Goal: Navigation & Orientation: Find specific page/section

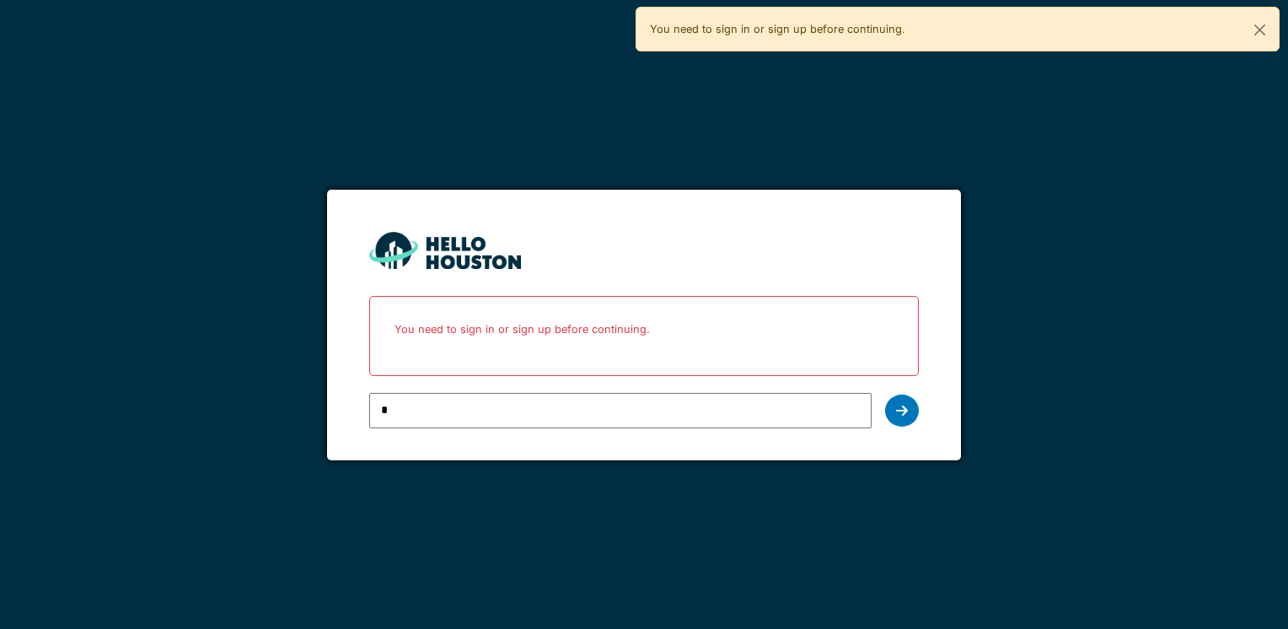
type input "**********"
click at [906, 414] on icon at bounding box center [902, 410] width 12 height 13
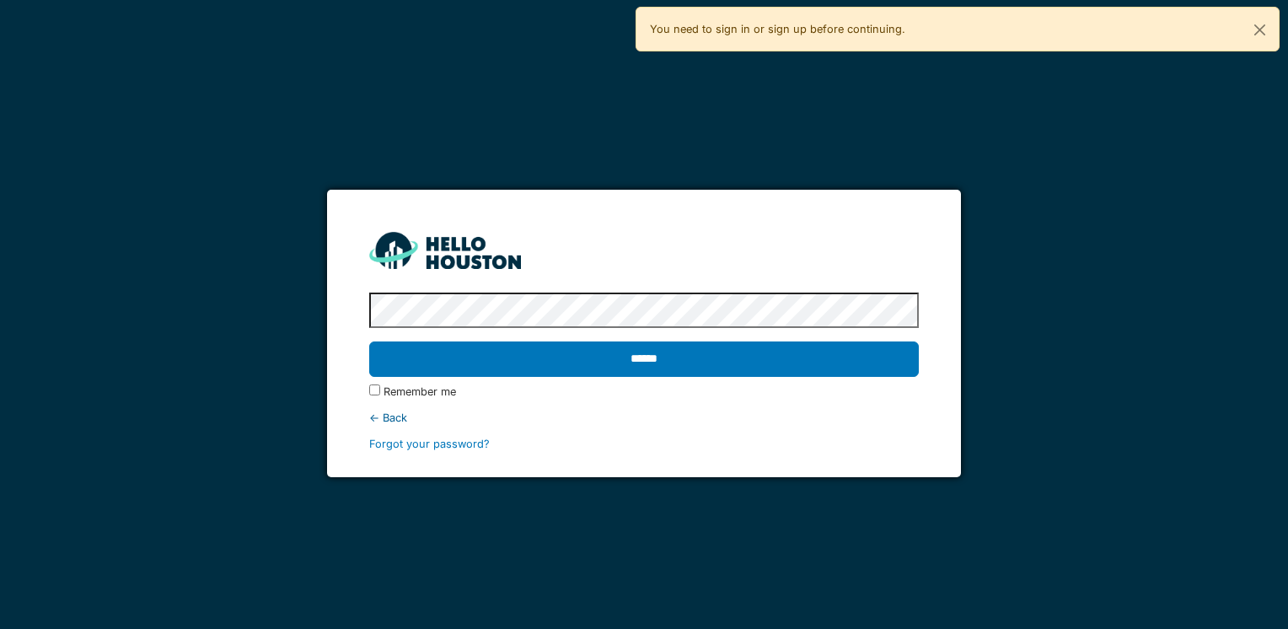
click at [369, 341] on input "******" at bounding box center [643, 358] width 549 height 35
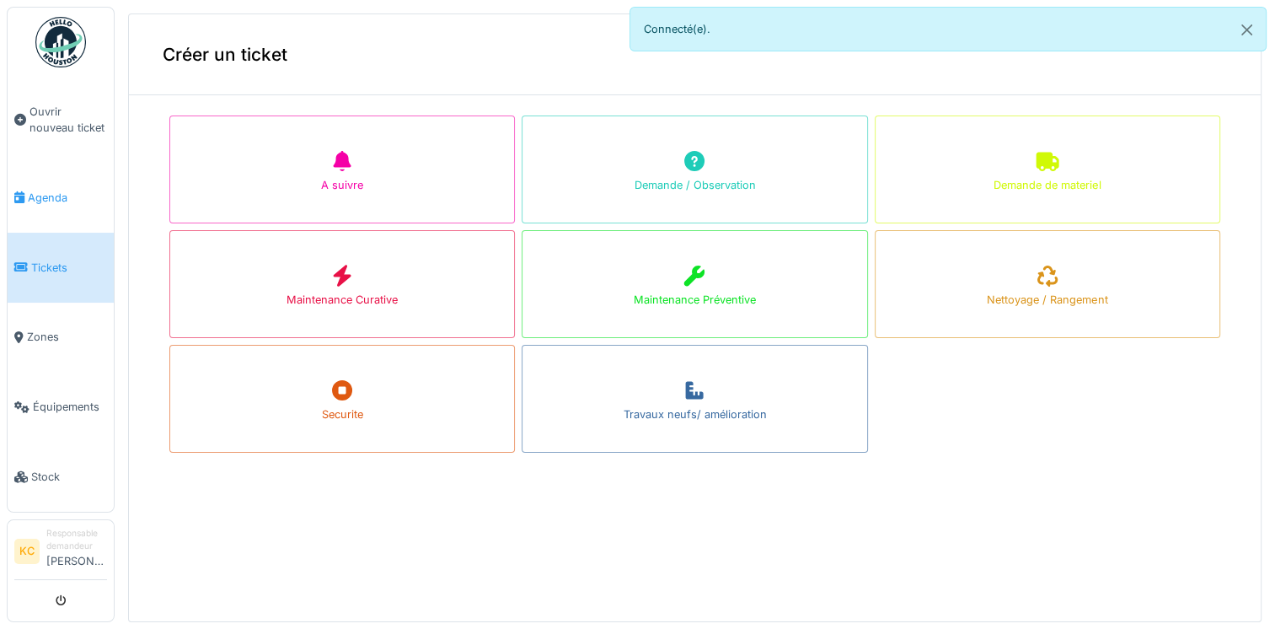
click at [51, 190] on span "Agenda" at bounding box center [67, 198] width 79 height 16
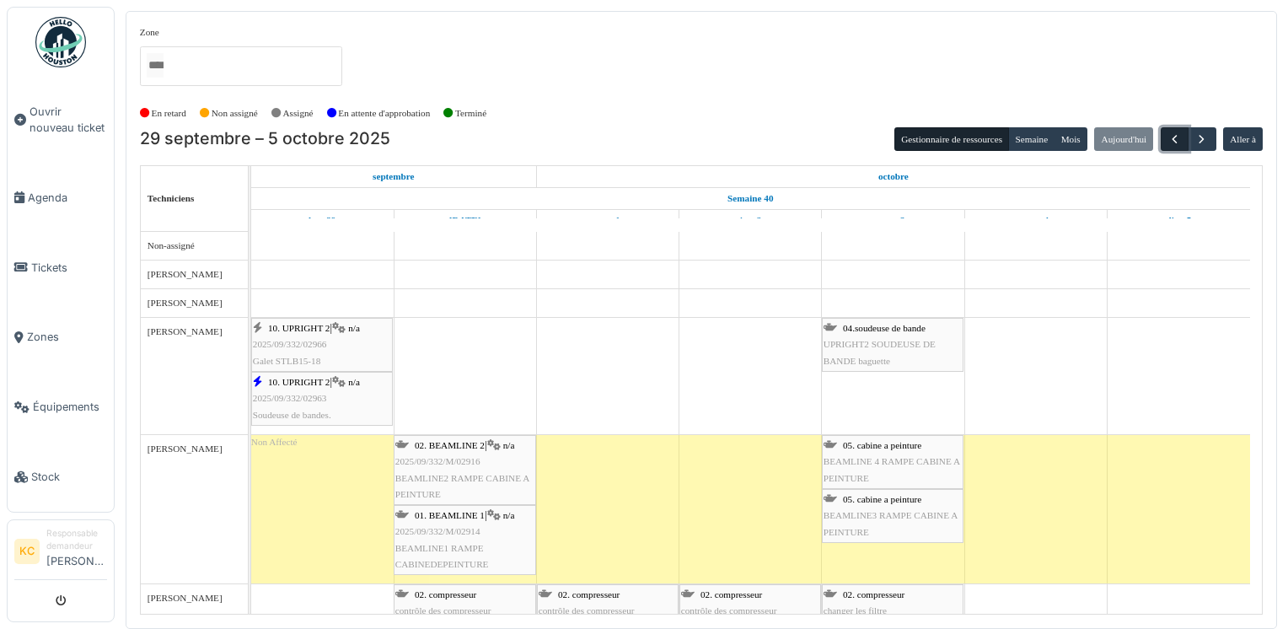
click at [1170, 140] on span "button" at bounding box center [1174, 139] width 14 height 14
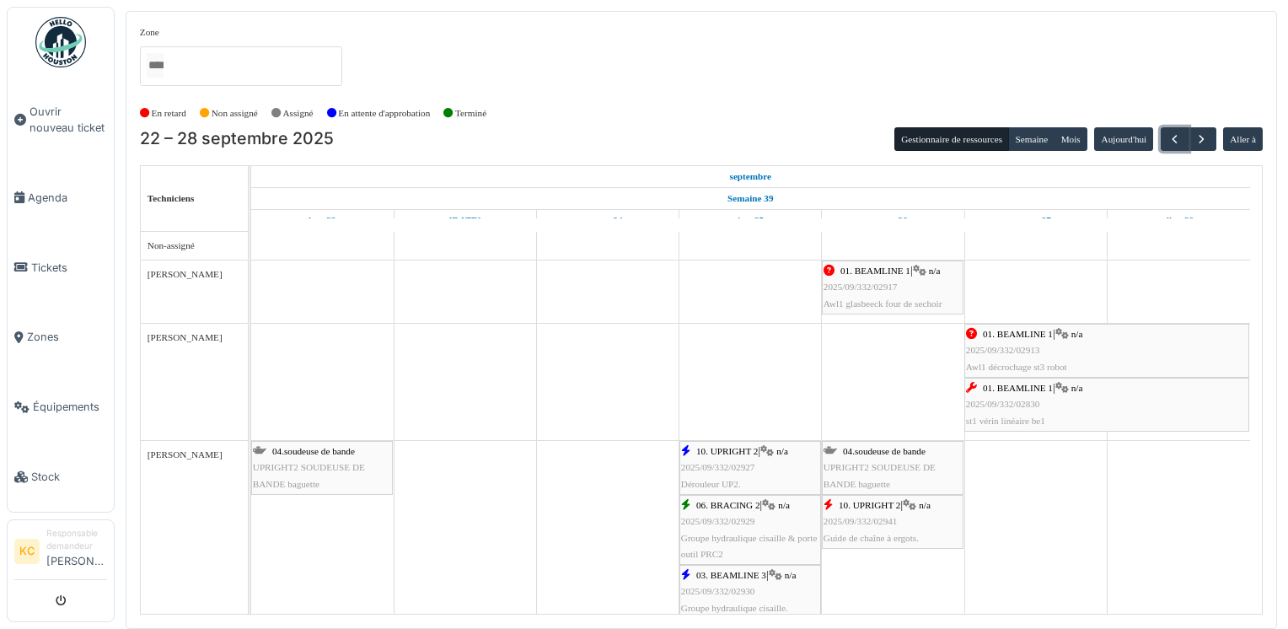
click at [1045, 362] on span "Awl1 décrochage st3 robot" at bounding box center [1016, 367] width 101 height 10
click at [54, 262] on span "Tickets" at bounding box center [69, 268] width 76 height 16
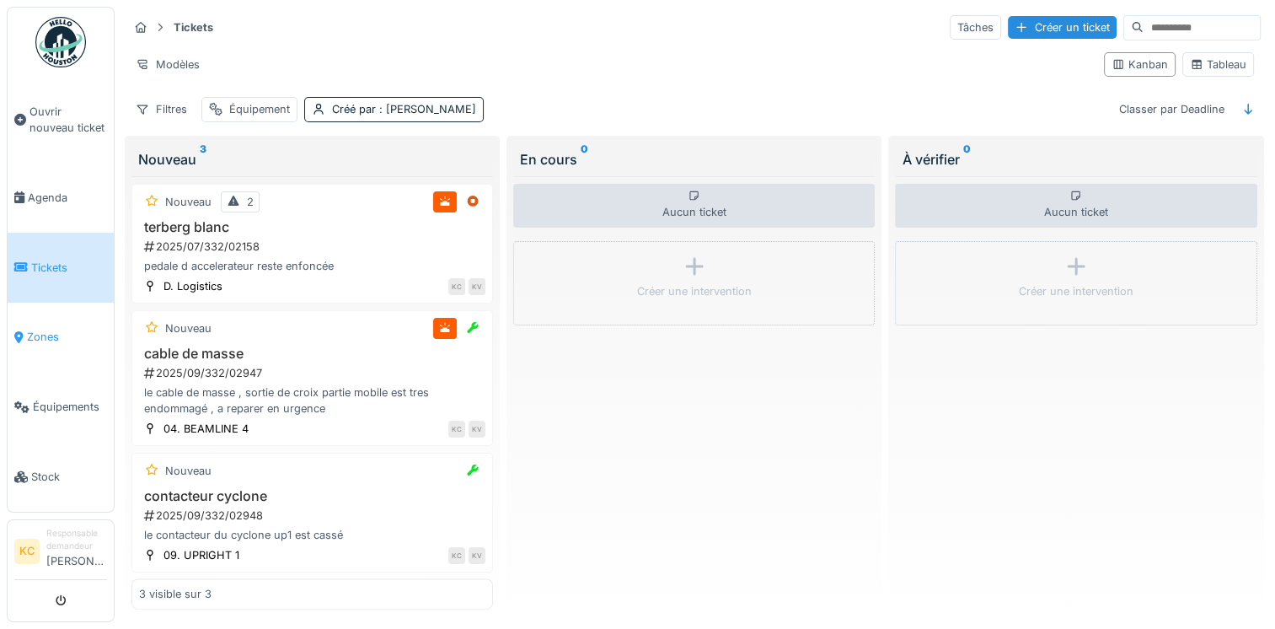
click at [61, 329] on span "Zones" at bounding box center [67, 337] width 80 height 16
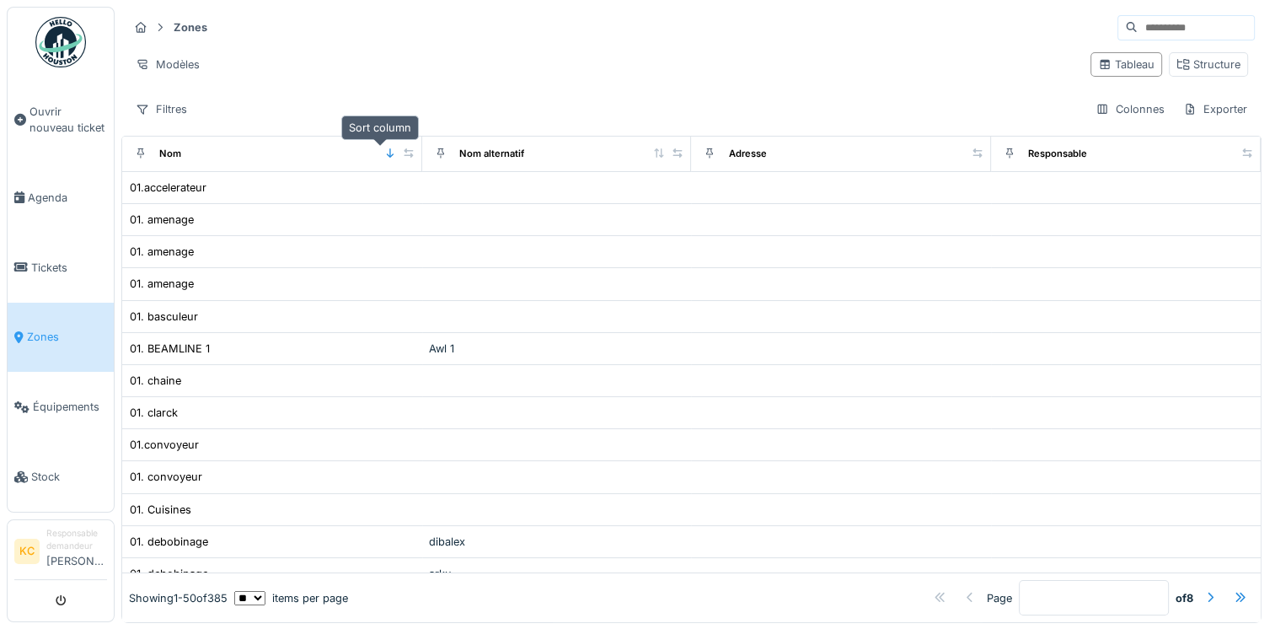
click at [384, 156] on icon at bounding box center [390, 152] width 12 height 9
click at [57, 399] on span "Équipements" at bounding box center [70, 407] width 74 height 16
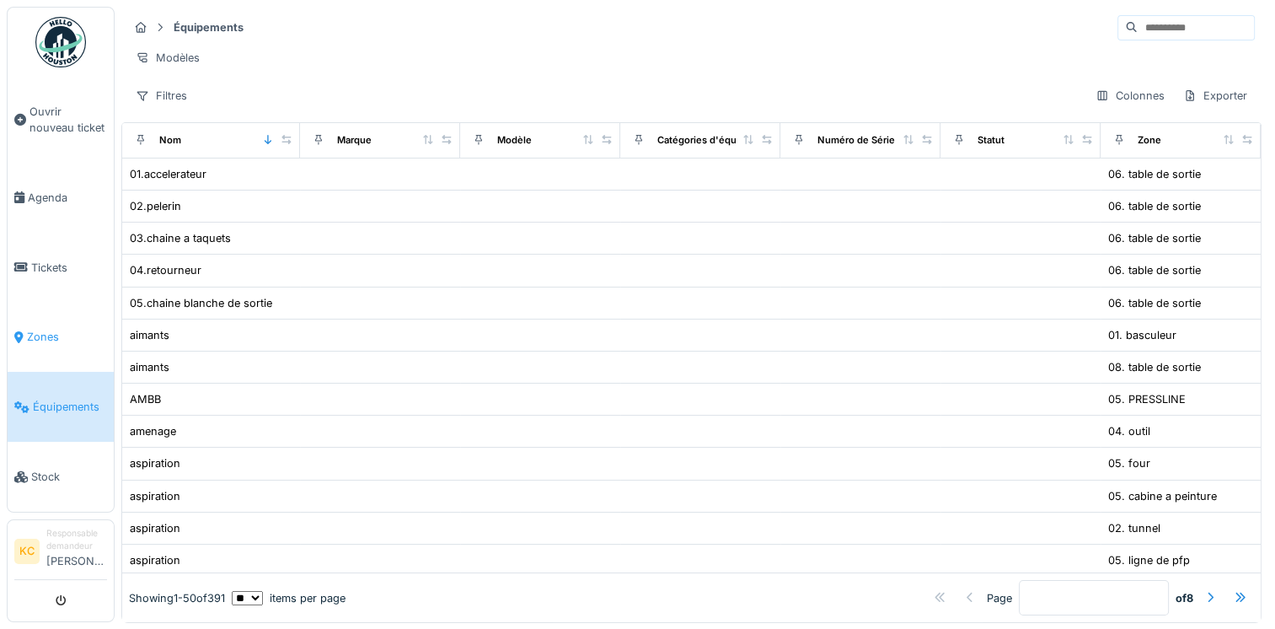
click at [45, 329] on span "Zones" at bounding box center [67, 337] width 80 height 16
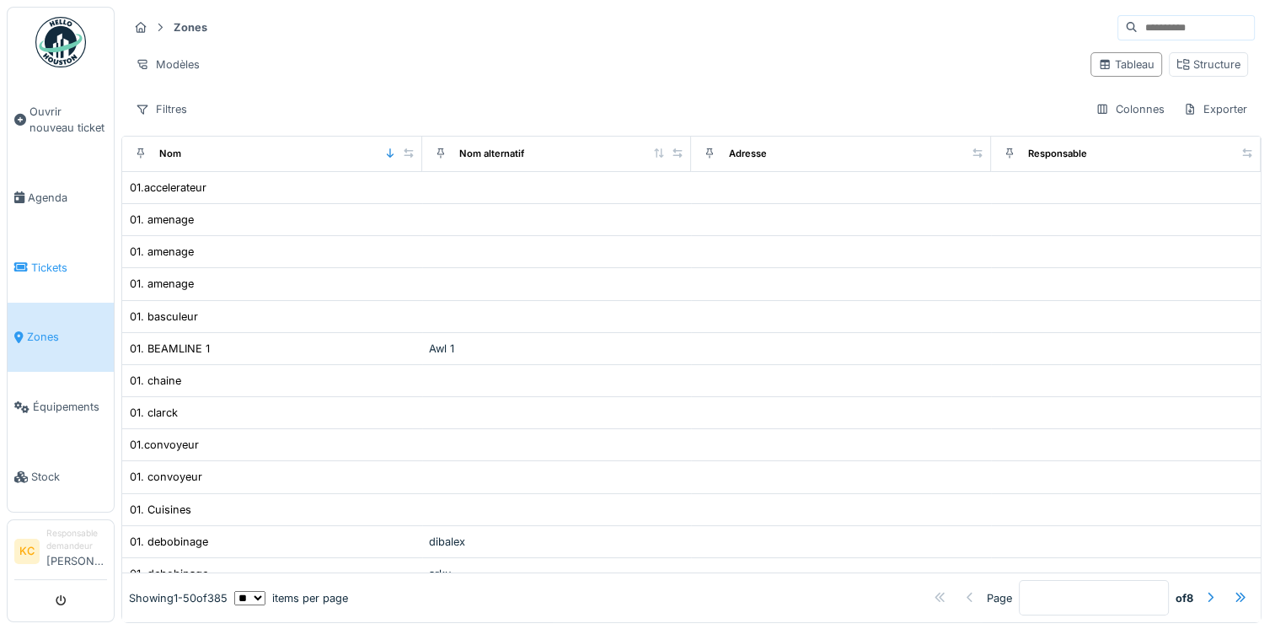
click at [78, 263] on span "Tickets" at bounding box center [69, 268] width 76 height 16
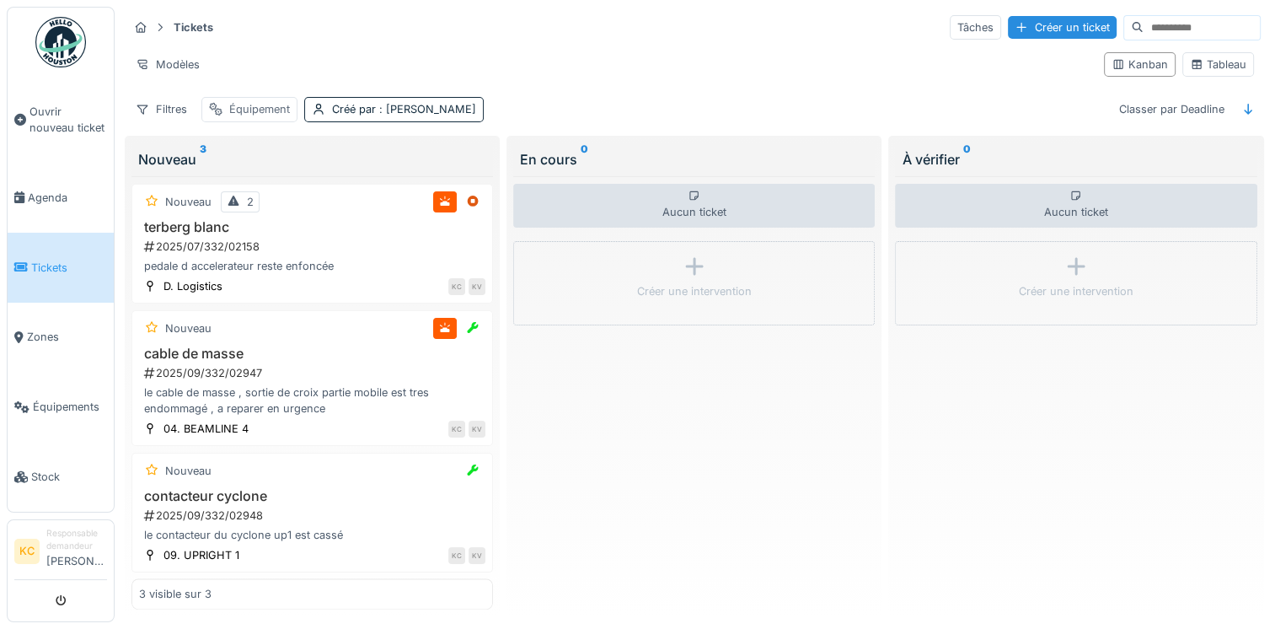
click at [268, 116] on div "Équipement" at bounding box center [249, 109] width 96 height 24
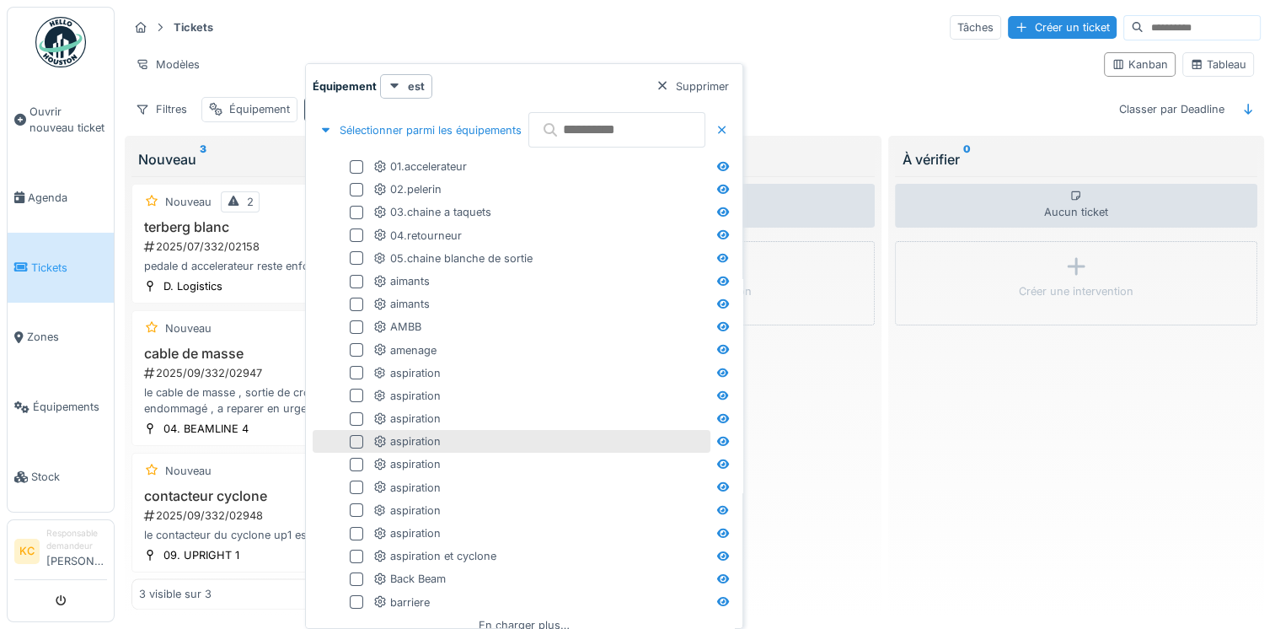
drag, startPoint x: 458, startPoint y: 214, endPoint x: 420, endPoint y: 437, distance: 225.7
click at [420, 437] on div "Sélectionner parmi les équipements 01.accelerateur 02.pelerin 03.chaine a taque…" at bounding box center [524, 395] width 423 height 581
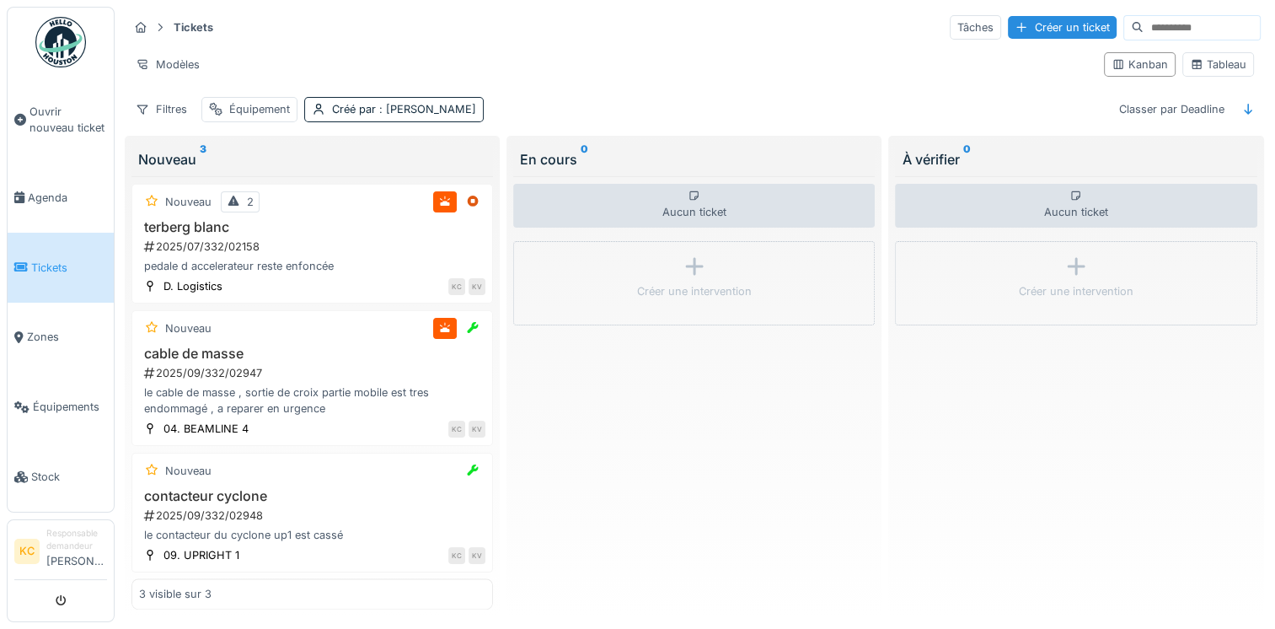
click at [475, 32] on div "Tickets Tâches Créer un ticket" at bounding box center [694, 27] width 1133 height 28
click at [57, 319] on link "Zones" at bounding box center [61, 338] width 106 height 70
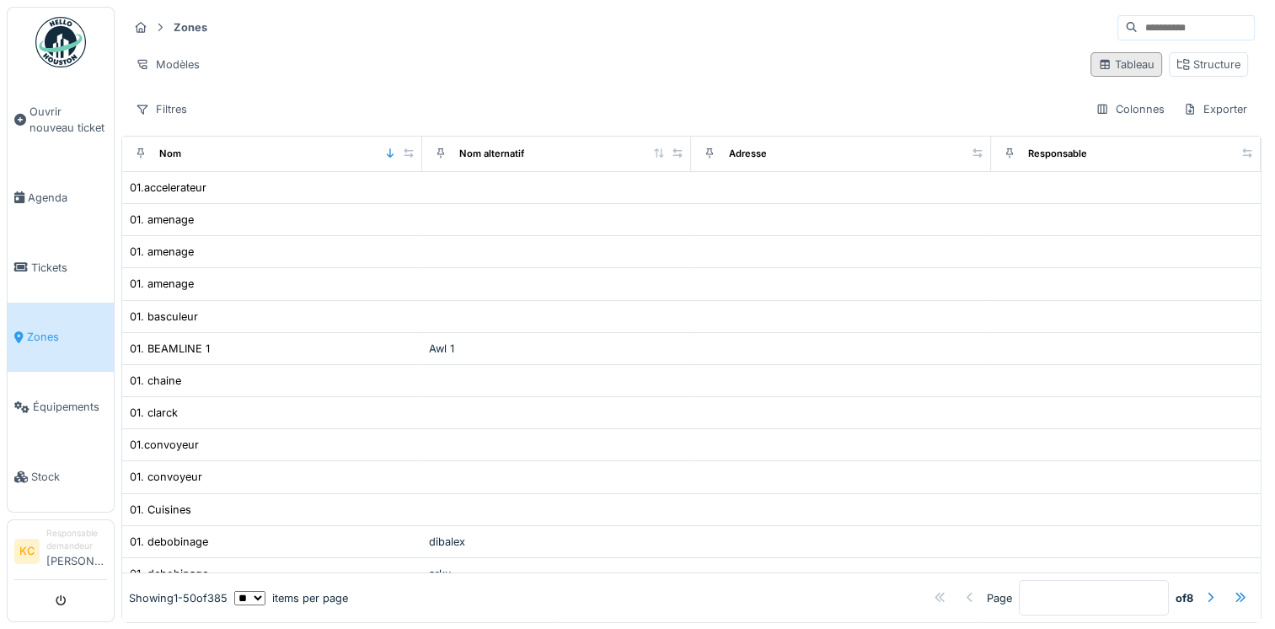
click at [1106, 67] on div "Tableau" at bounding box center [1126, 64] width 56 height 16
click at [1094, 110] on div "Colonnes" at bounding box center [1130, 109] width 84 height 24
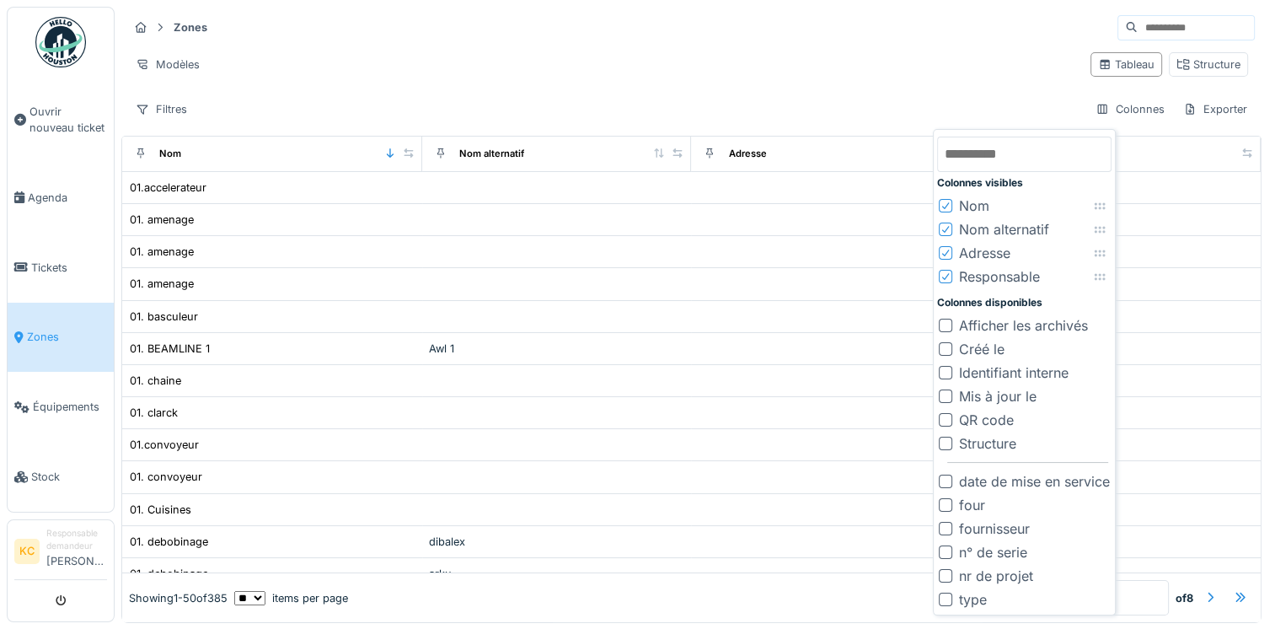
scroll to position [13, 0]
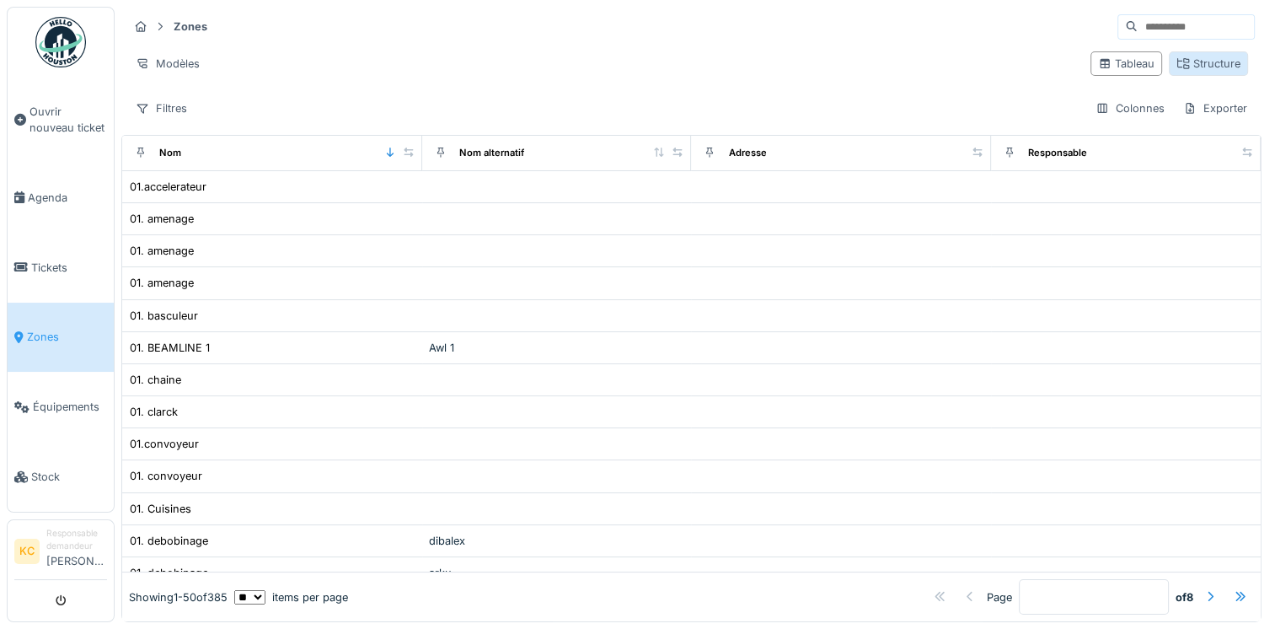
click at [1176, 56] on div "Structure" at bounding box center [1208, 64] width 64 height 16
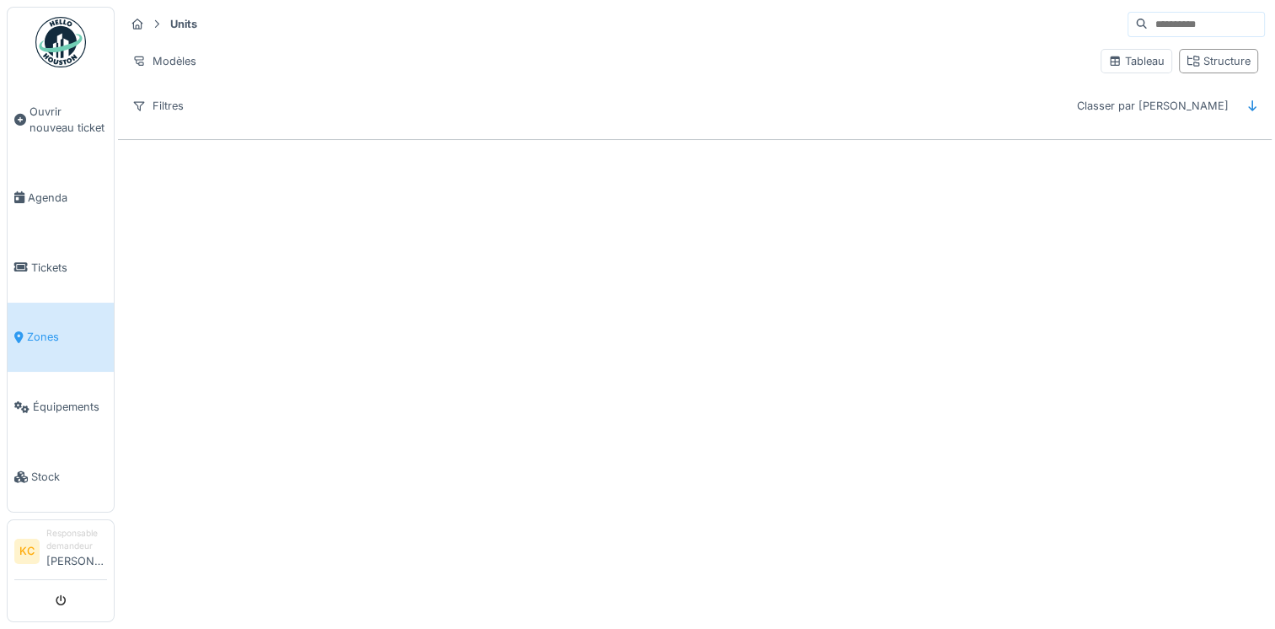
scroll to position [0, 0]
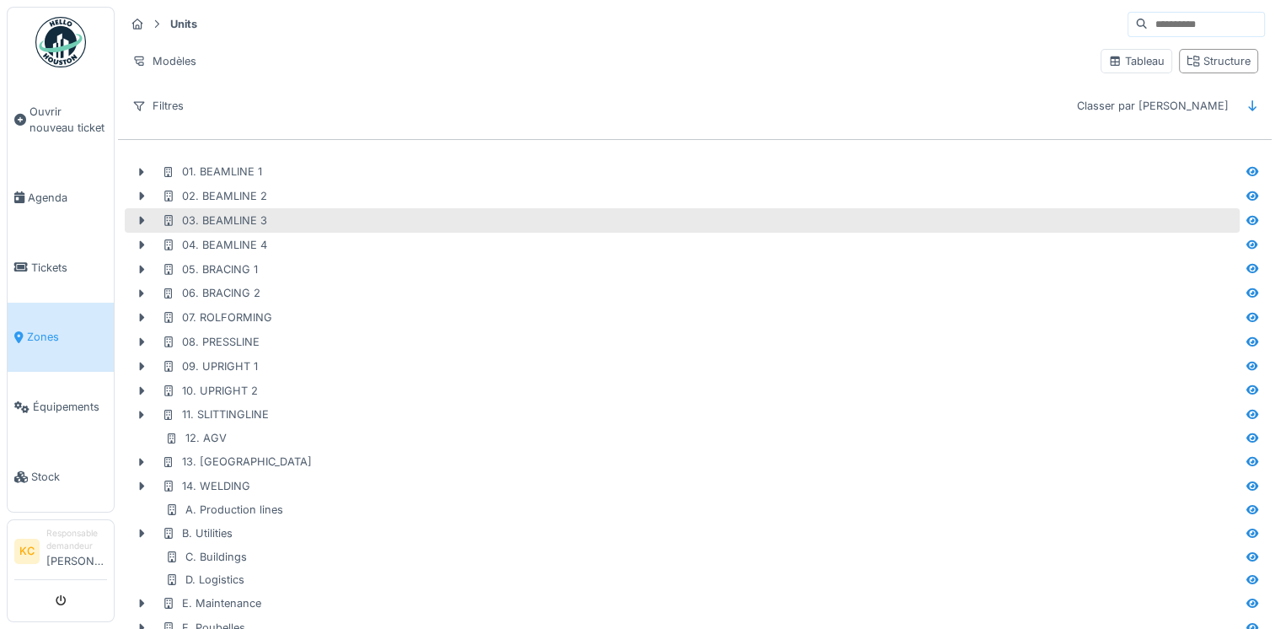
click at [222, 214] on div "03. BEAMLINE 3" at bounding box center [214, 220] width 105 height 16
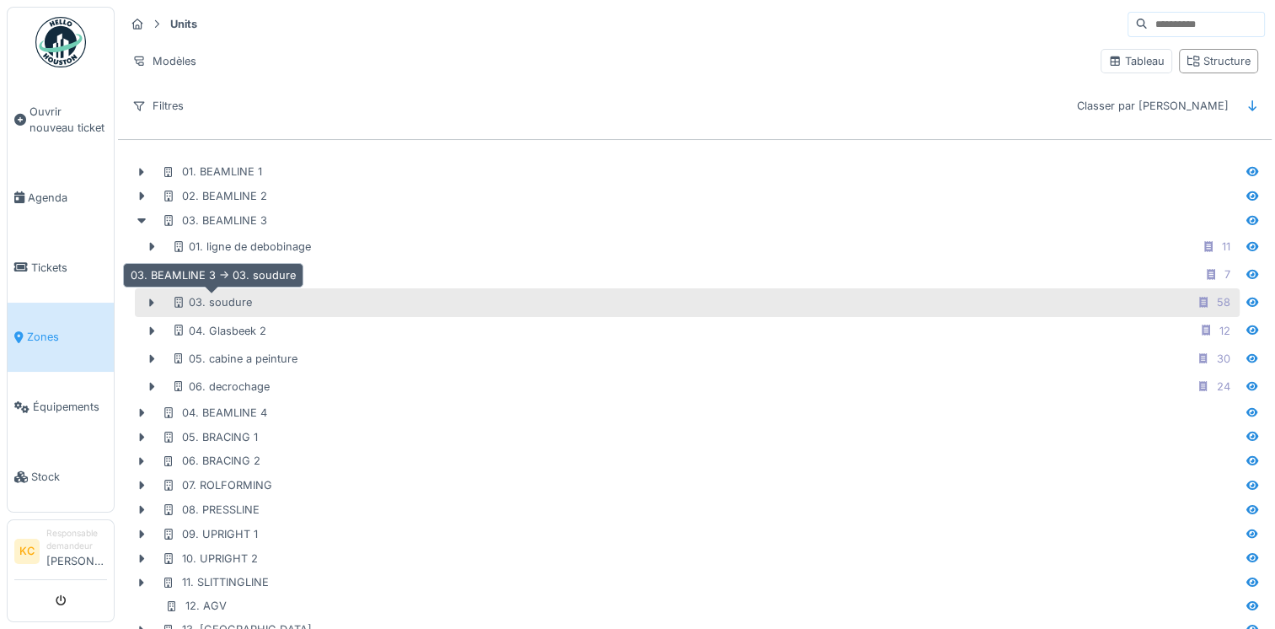
click at [235, 301] on div "03. soudure" at bounding box center [212, 302] width 80 height 16
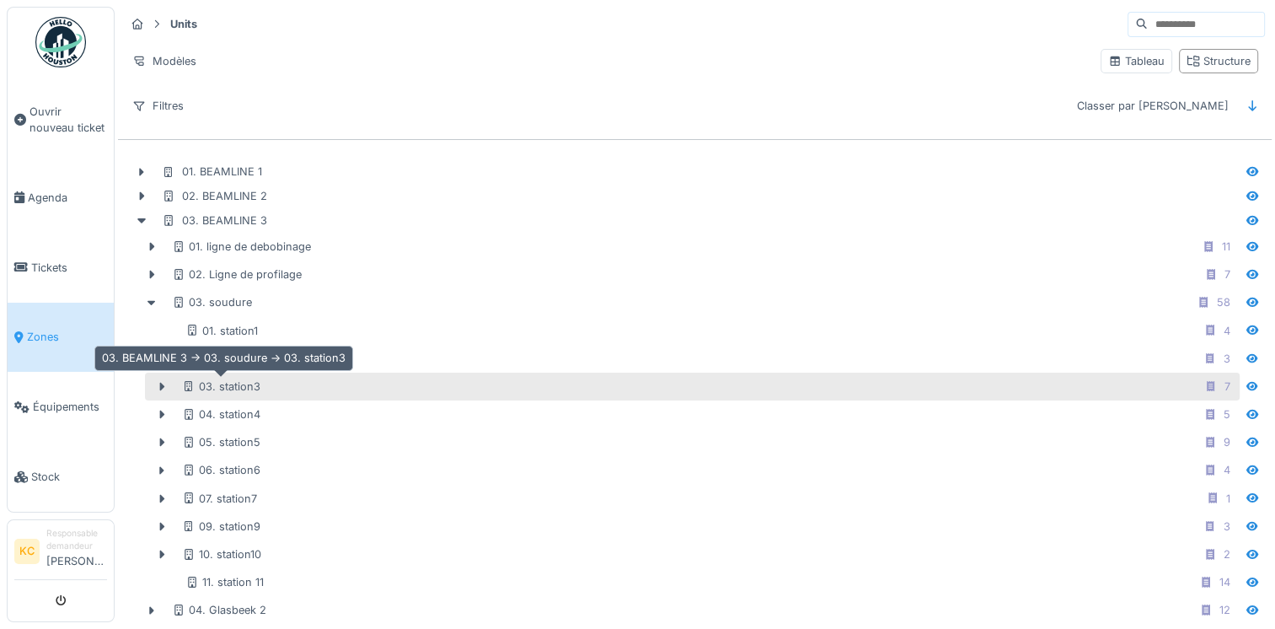
click at [246, 385] on div "03. station3" at bounding box center [221, 386] width 78 height 16
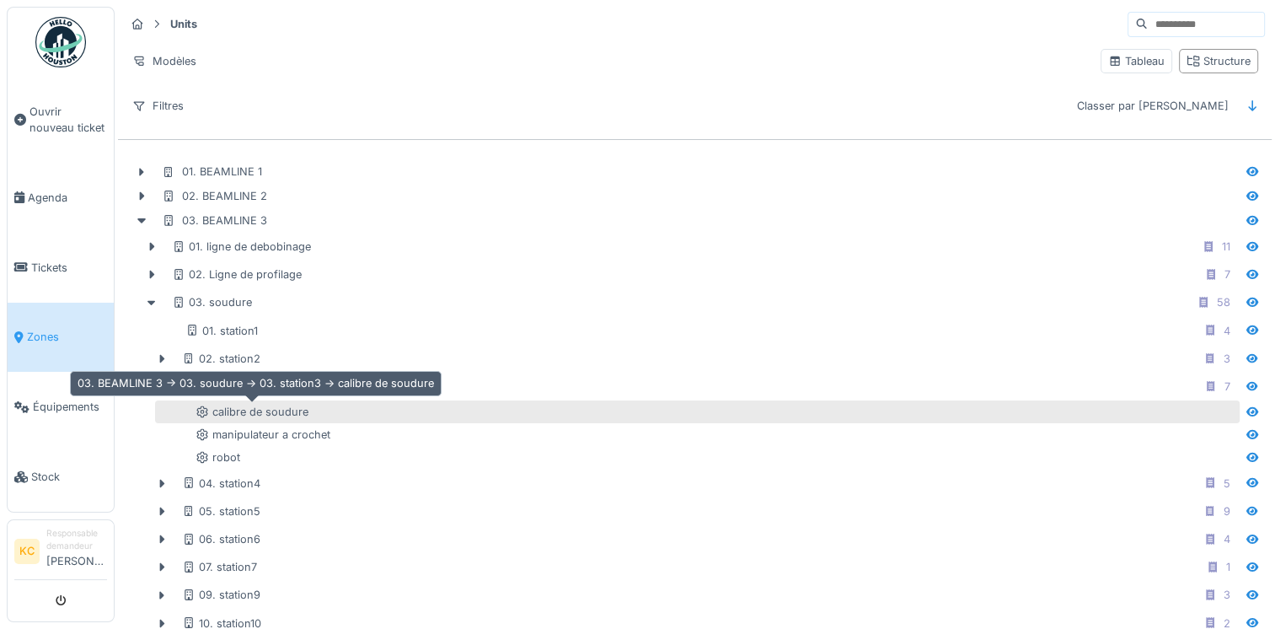
click at [271, 413] on div "calibre de soudure" at bounding box center [252, 412] width 113 height 16
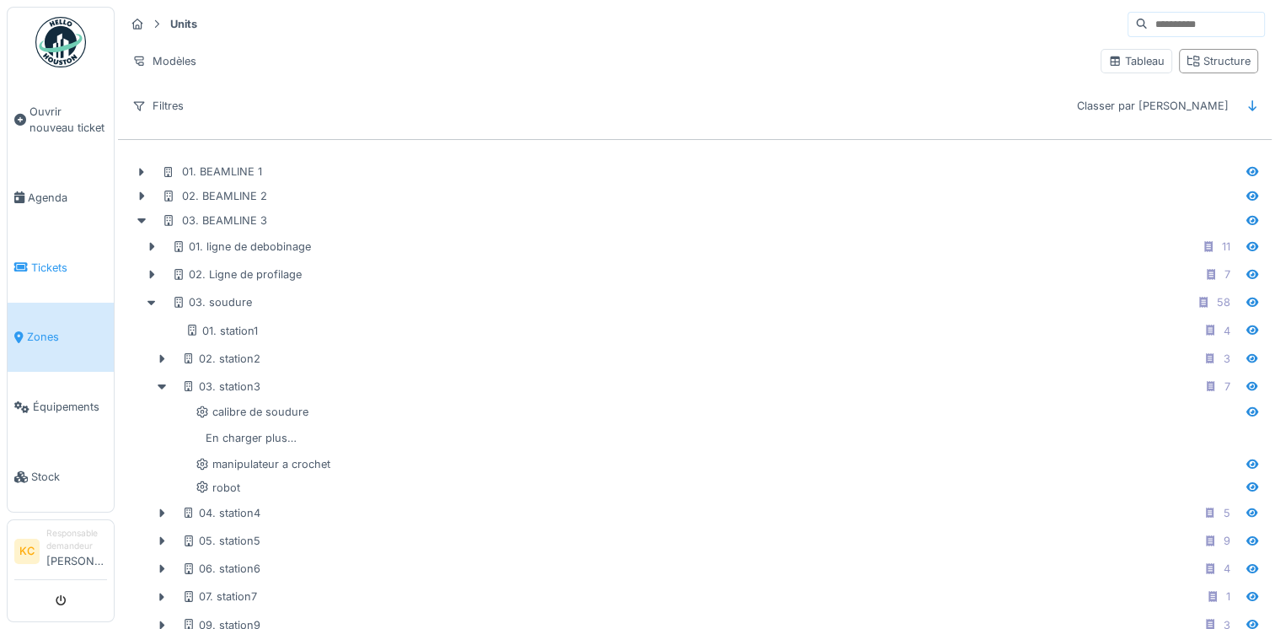
click at [69, 265] on span "Tickets" at bounding box center [69, 268] width 76 height 16
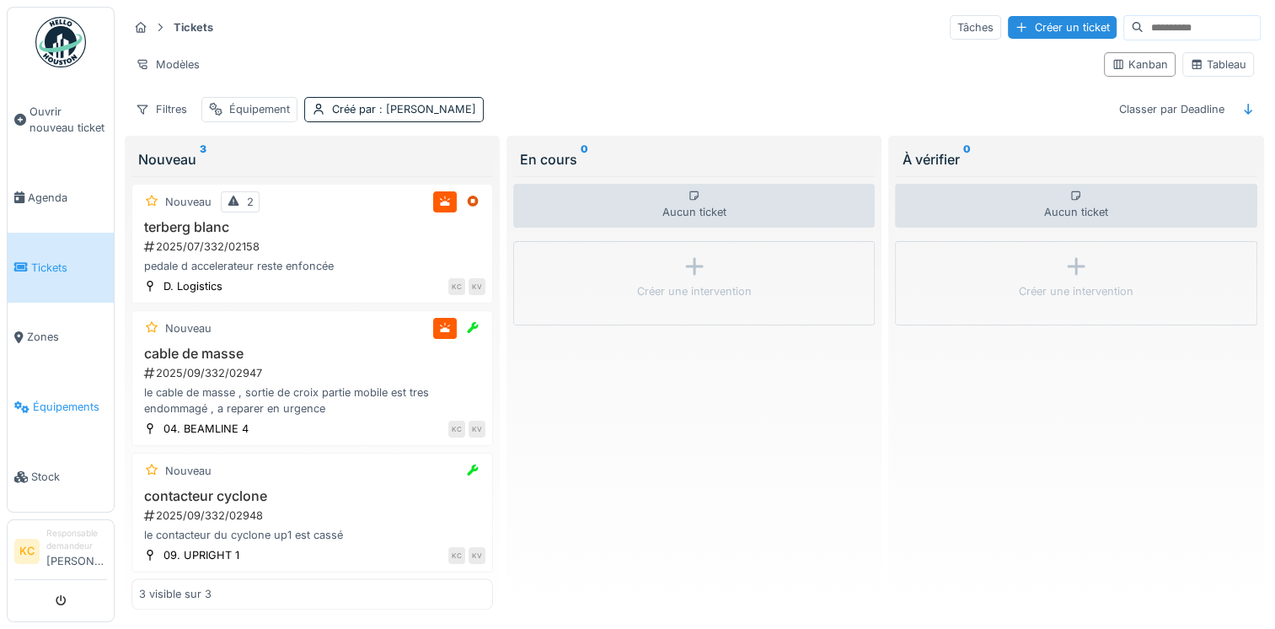
click at [52, 399] on span "Équipements" at bounding box center [70, 407] width 74 height 16
